Goal: Information Seeking & Learning: Learn about a topic

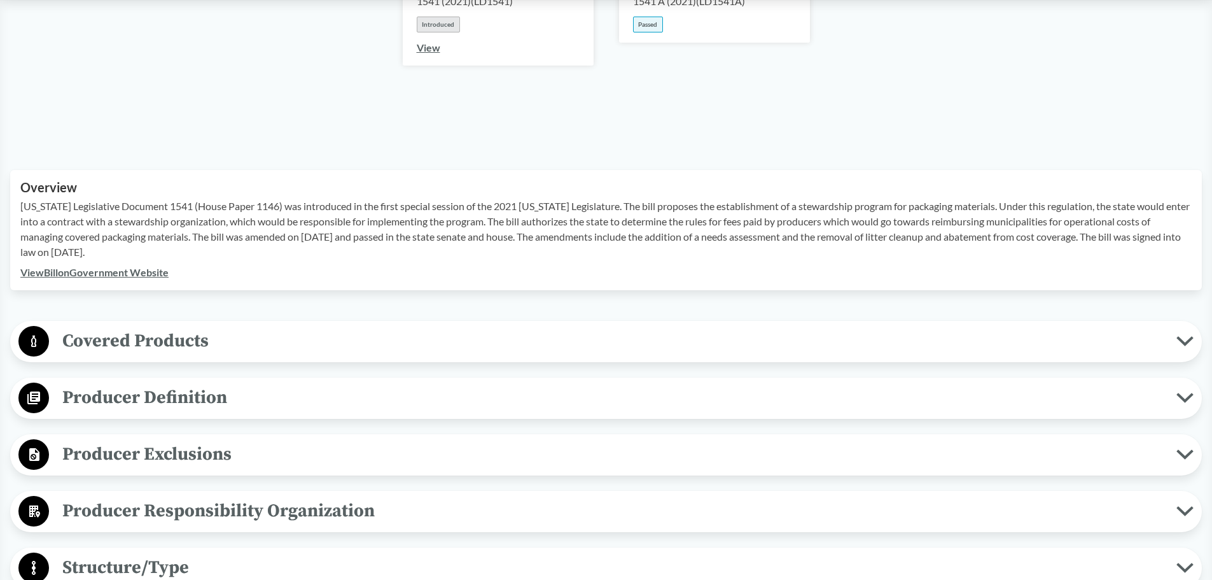
scroll to position [318, 0]
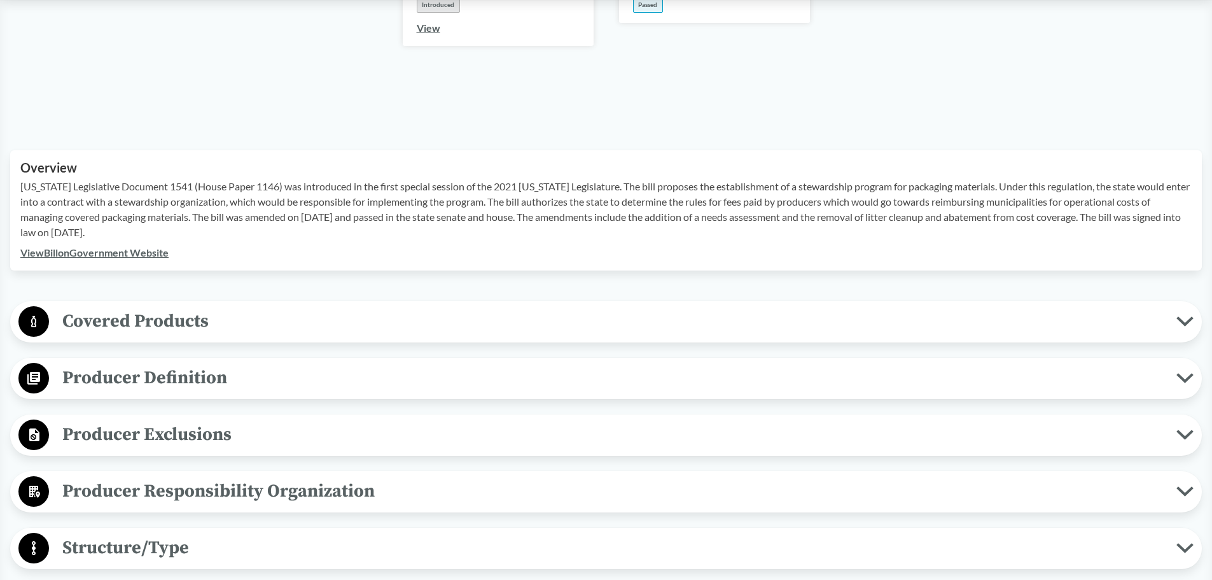
click at [167, 316] on span "Covered Products" at bounding box center [613, 321] width 1128 height 29
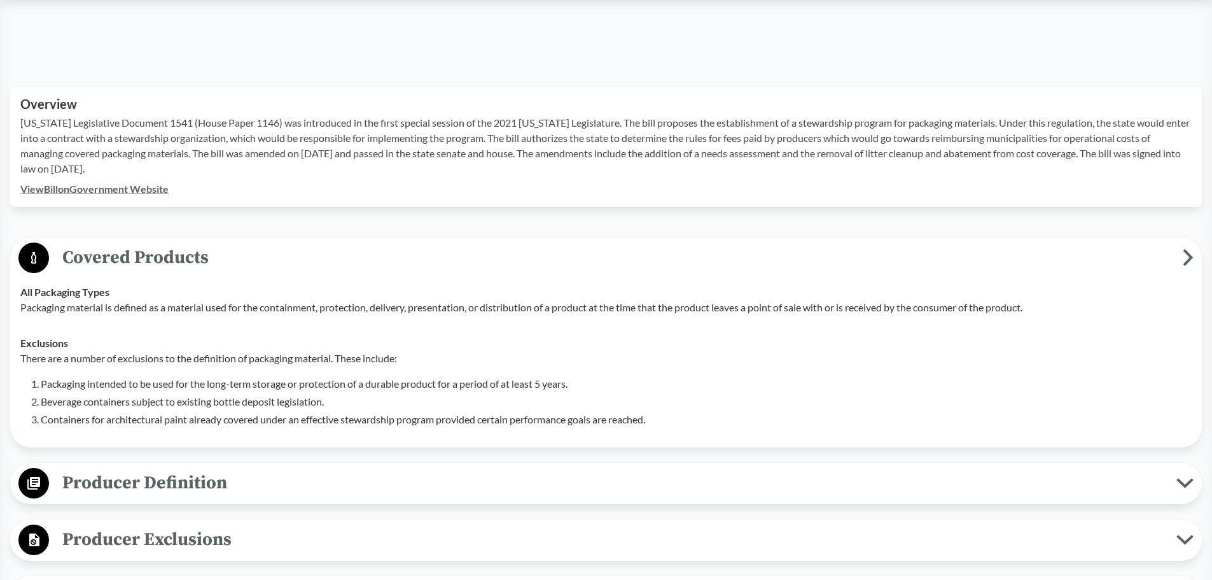
scroll to position [445, 0]
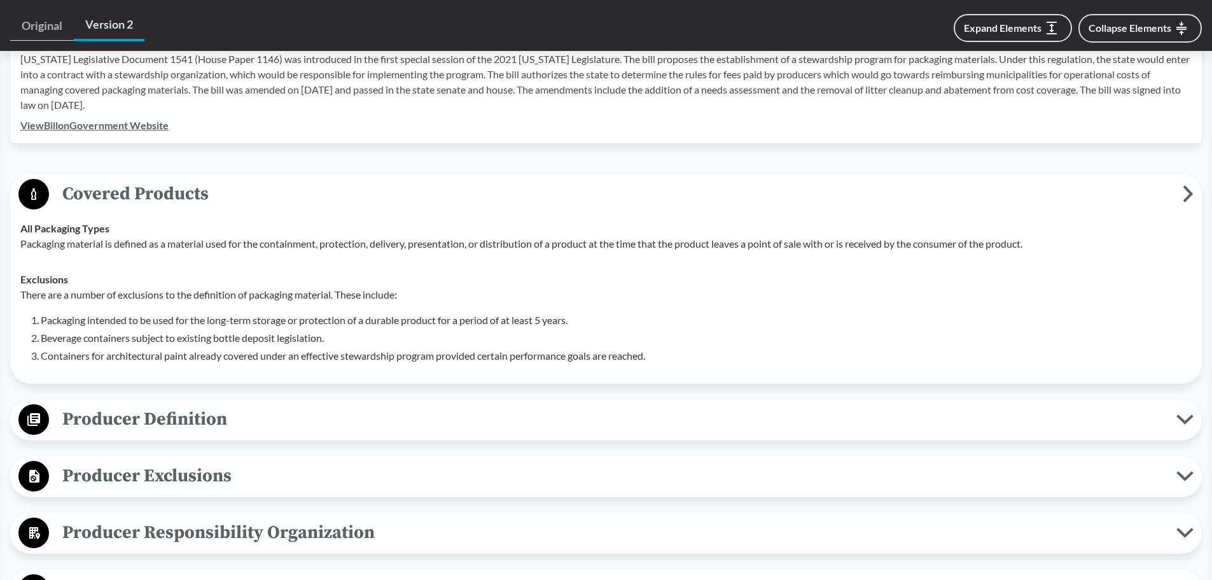
click at [275, 405] on span "Producer Definition" at bounding box center [613, 419] width 1128 height 29
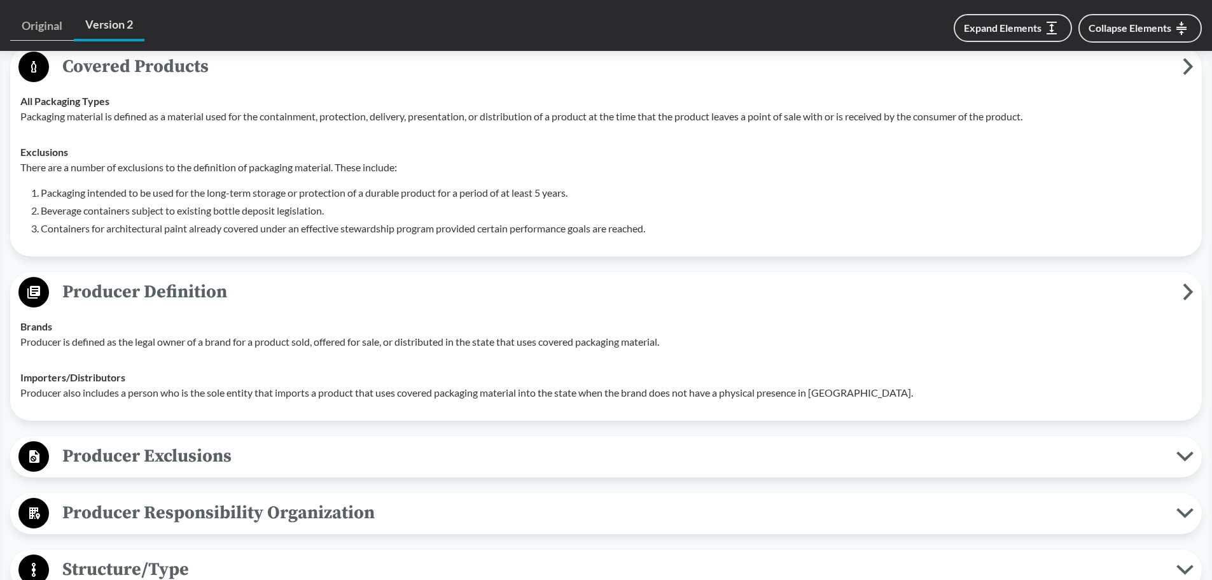
click at [271, 442] on span "Producer Exclusions" at bounding box center [613, 456] width 1128 height 29
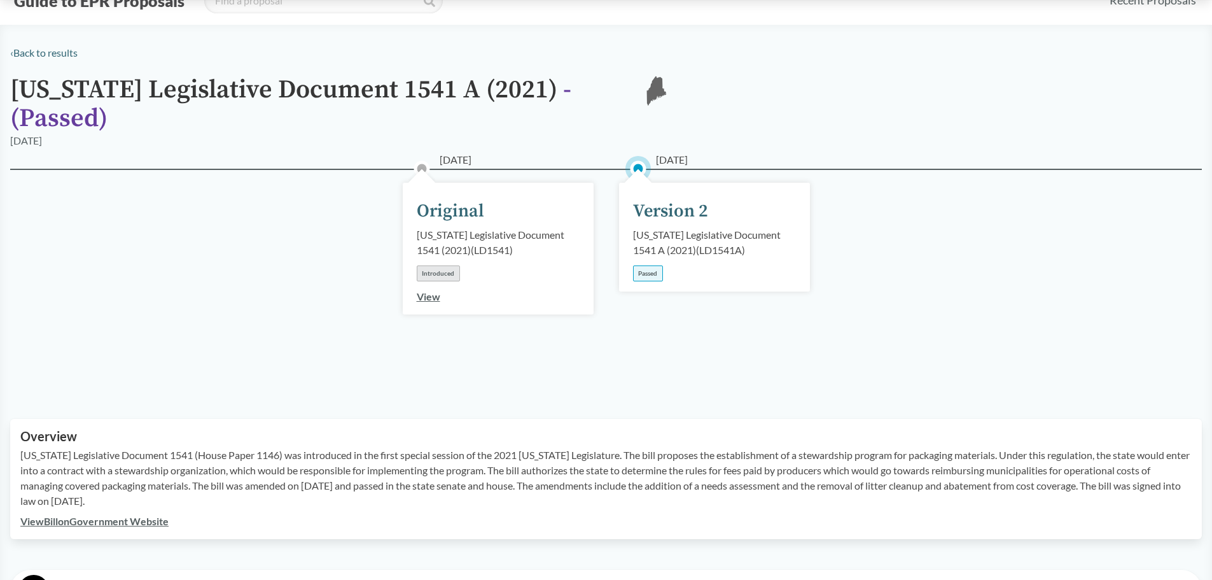
scroll to position [0, 0]
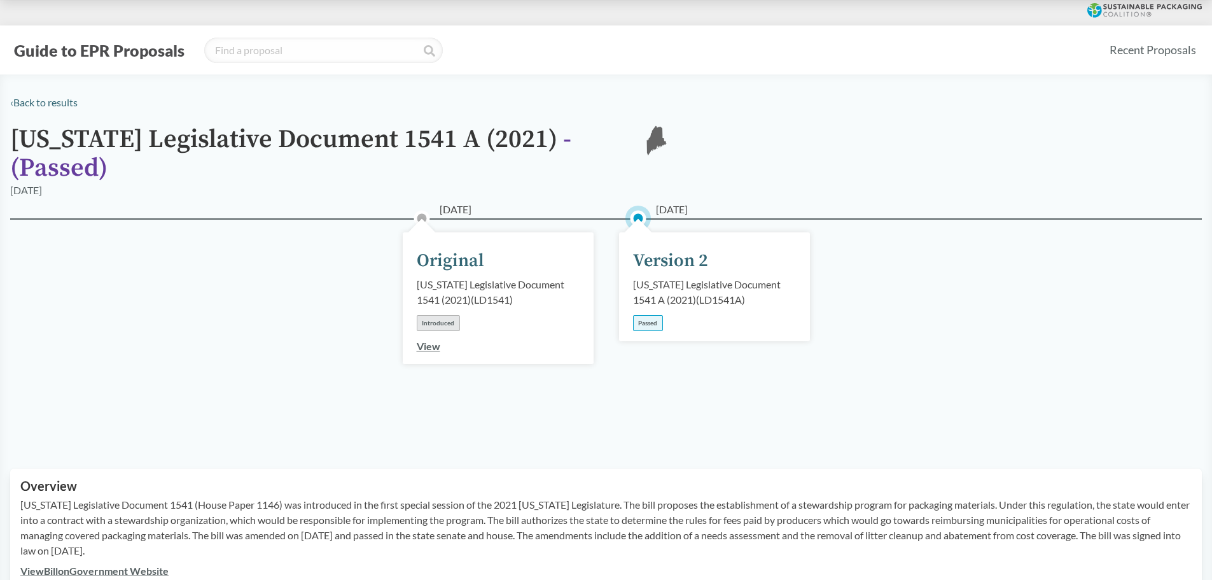
click at [218, 291] on div "04/22/2021 Original Maine Legislative Document 1541 (2021) ( LD1541 ) Introduce…" at bounding box center [606, 328] width 1192 height 220
click at [139, 139] on h1 "Maine Legislative Document 1541 A (2021) - ( Passed )" at bounding box center [315, 153] width 611 height 57
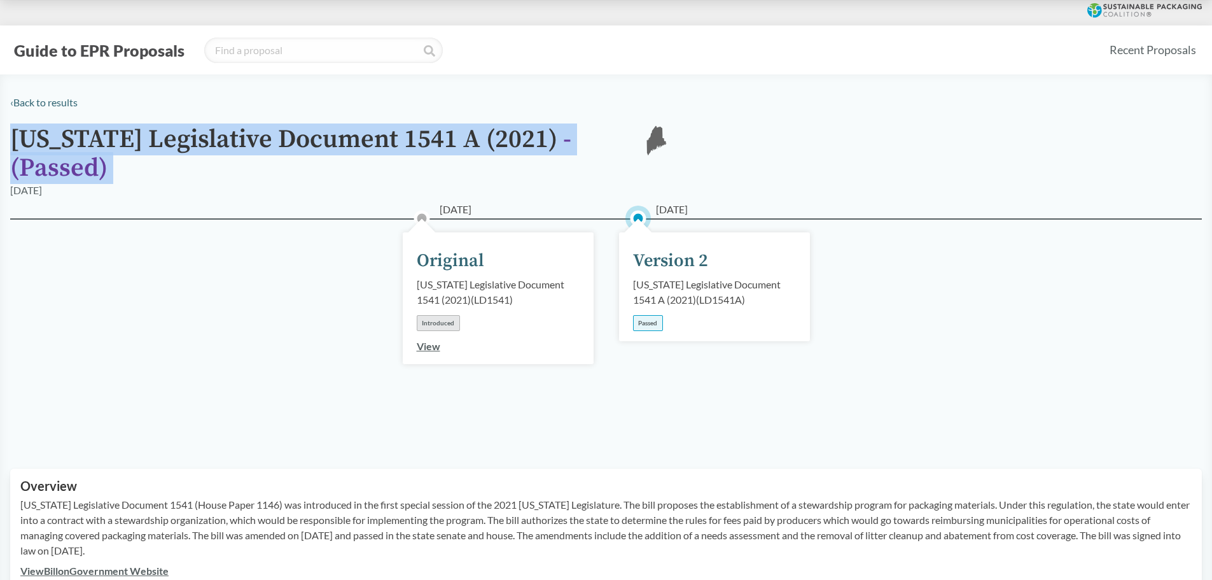
click at [139, 139] on h1 "Maine Legislative Document 1541 A (2021) - ( Passed )" at bounding box center [315, 153] width 611 height 57
copy div "Maine Legislative Document 1541 A (2021) - ( Passed ) ME"
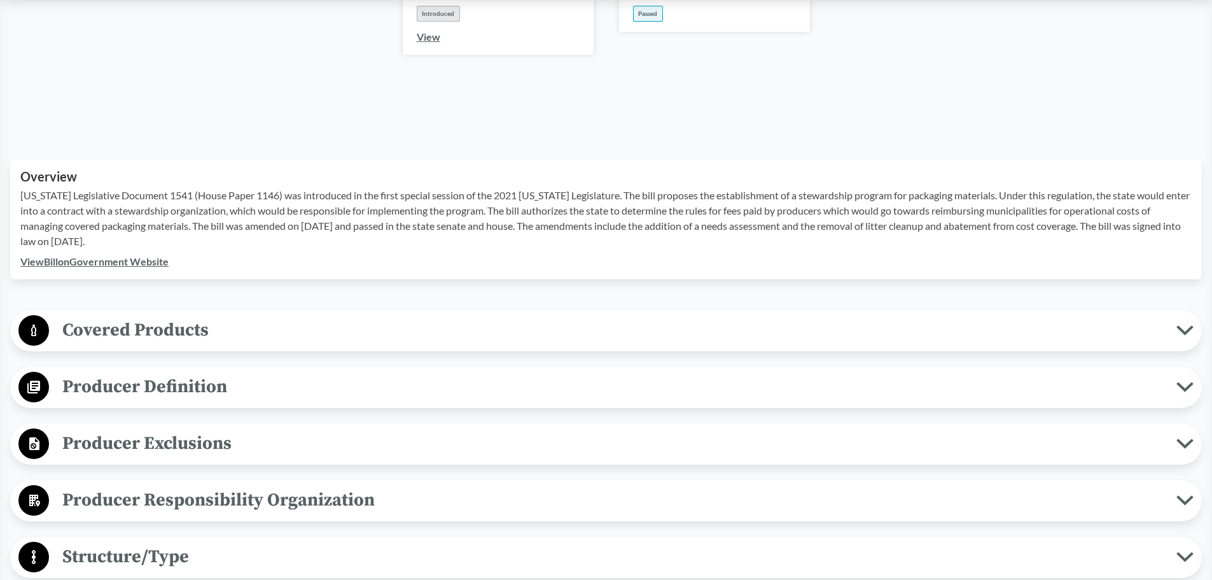
scroll to position [382, 0]
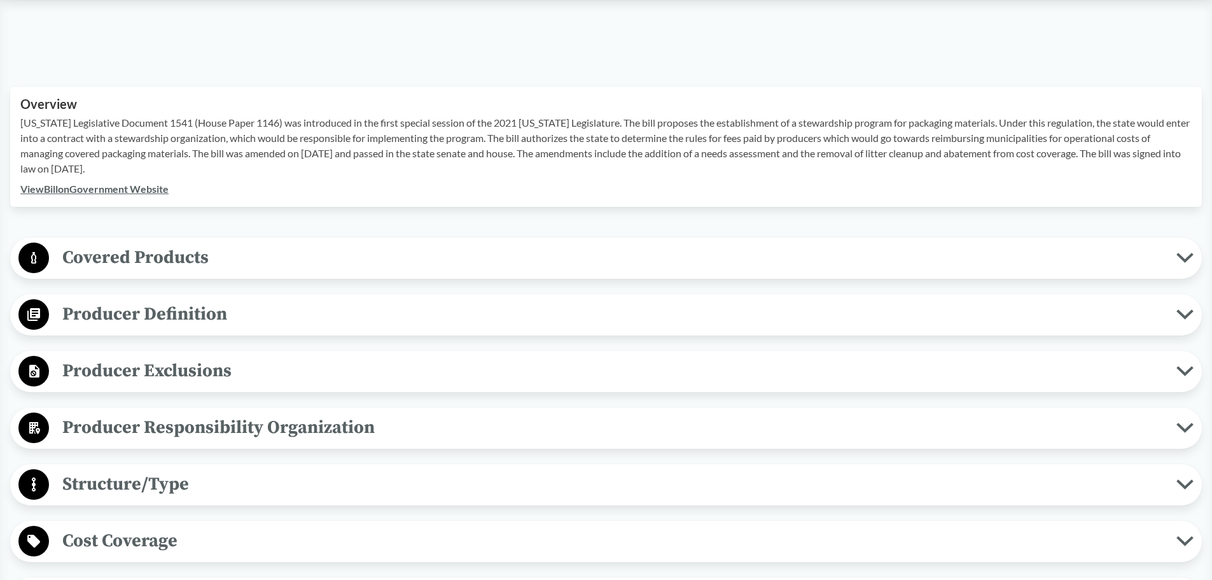
click at [233, 356] on span "Producer Exclusions" at bounding box center [613, 370] width 1128 height 29
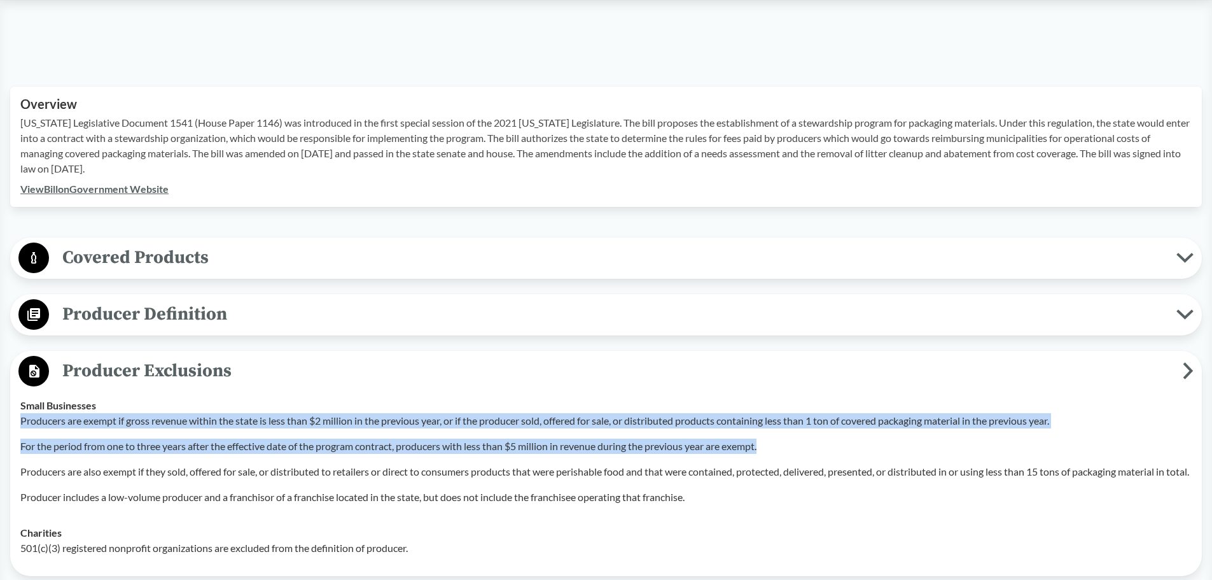
drag, startPoint x: 778, startPoint y: 428, endPoint x: 22, endPoint y: 407, distance: 756.9
click at [22, 413] on div "Producers are exempt if gross revenue within the state is less than $2 million …" at bounding box center [606, 459] width 1172 height 92
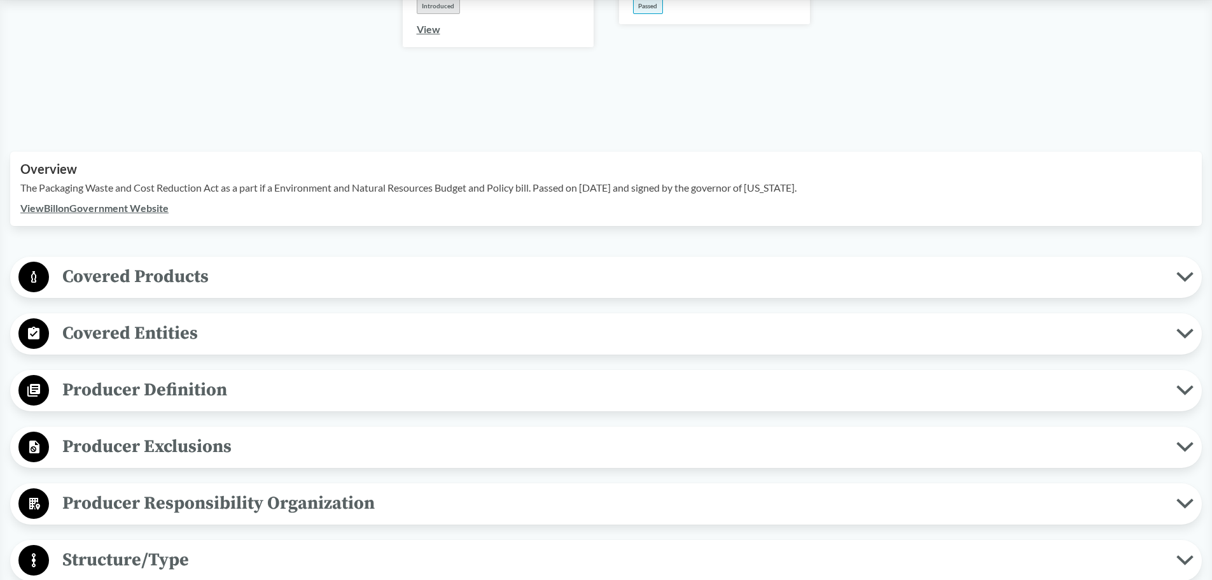
scroll to position [318, 0]
click at [162, 431] on span "Producer Exclusions" at bounding box center [613, 445] width 1128 height 29
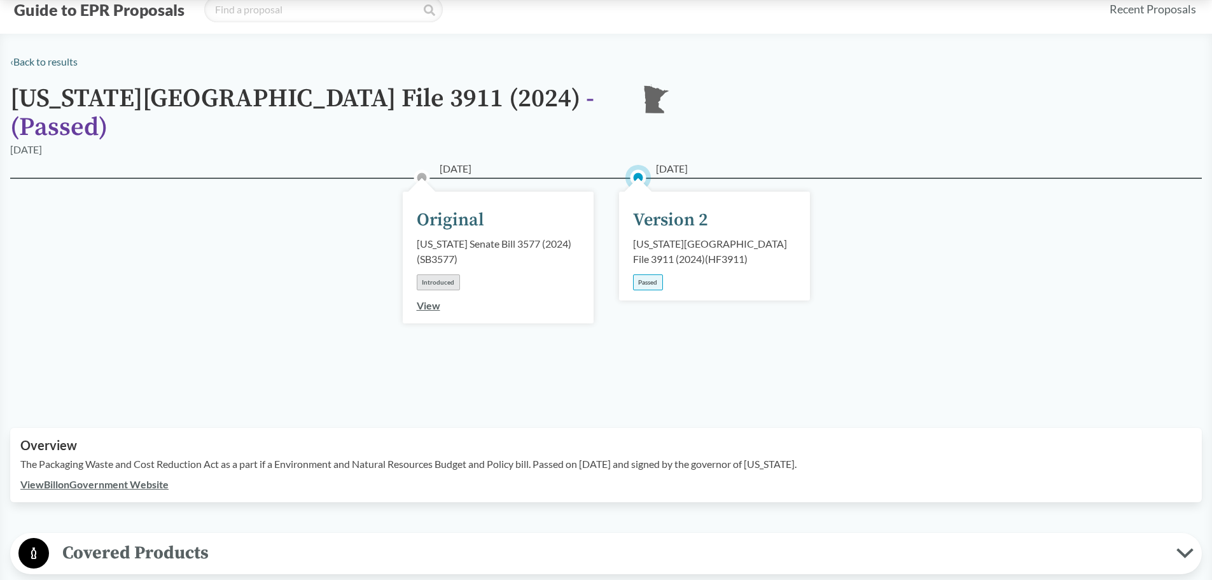
scroll to position [0, 0]
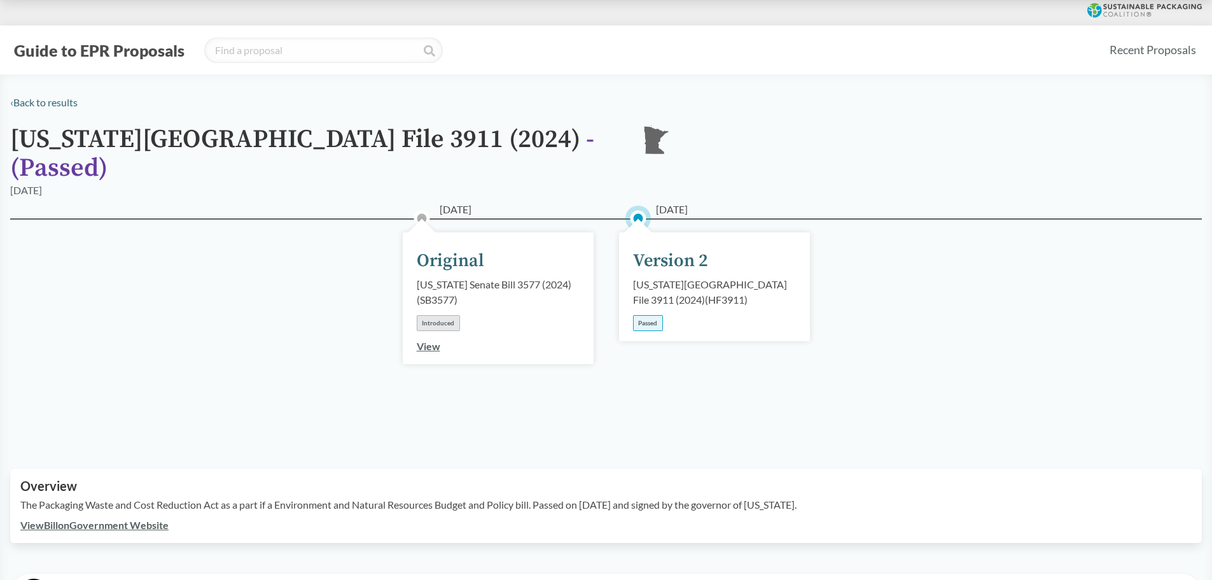
click at [57, 51] on button "Guide to EPR Proposals" at bounding box center [99, 50] width 178 height 20
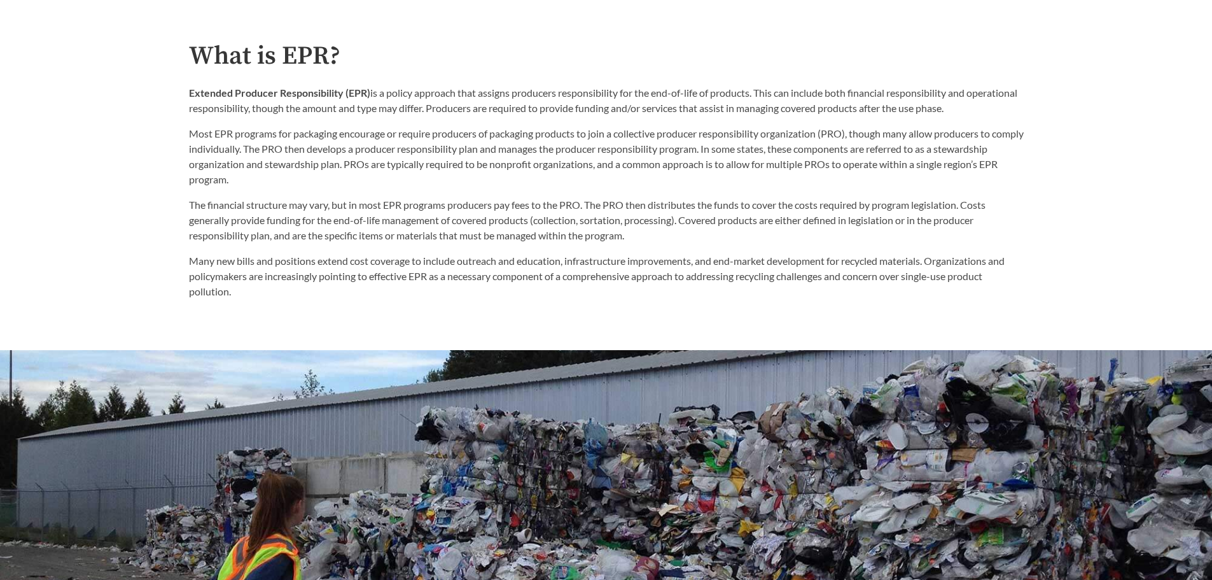
scroll to position [891, 0]
